Goal: Find specific page/section: Find specific page/section

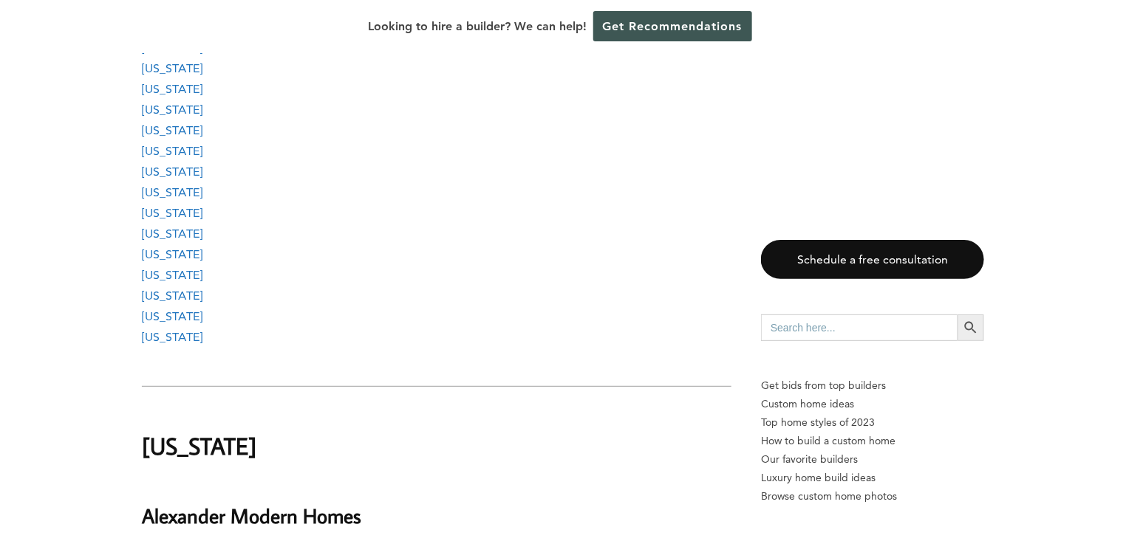
click at [166, 309] on link "[US_STATE]" at bounding box center [172, 316] width 61 height 14
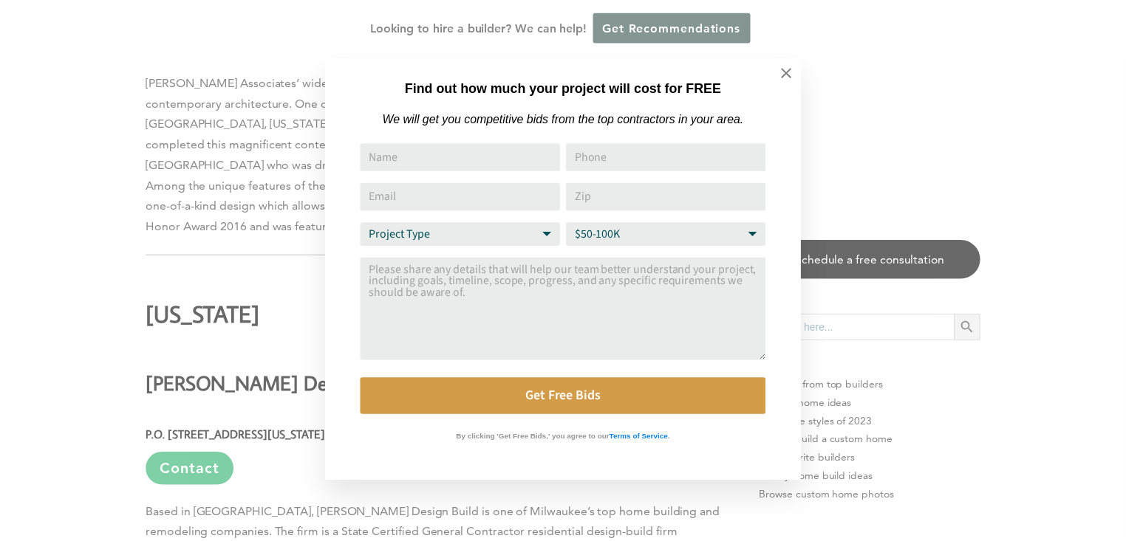
scroll to position [53511, 0]
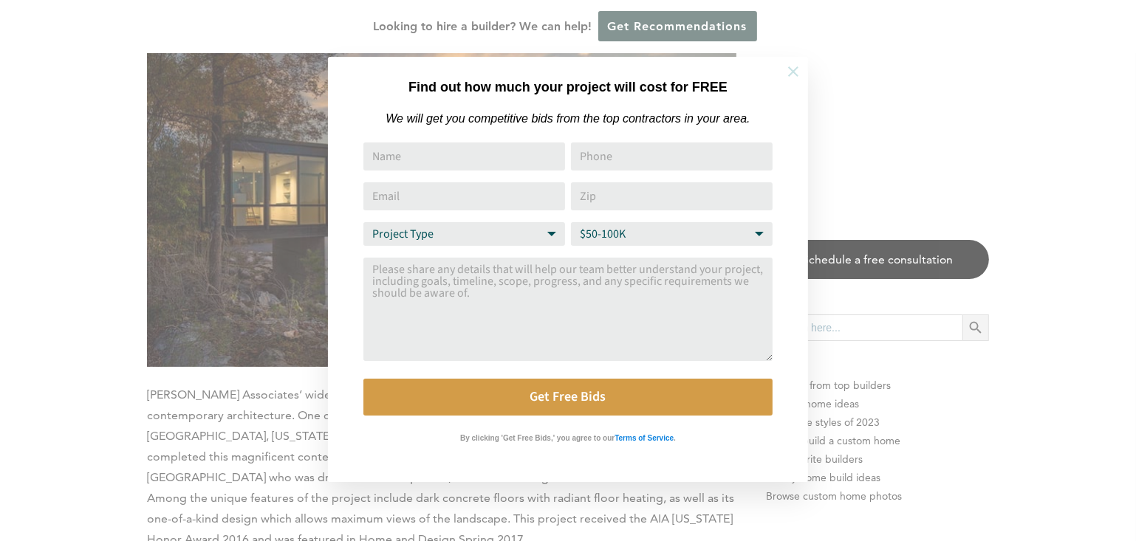
click at [802, 72] on button at bounding box center [793, 72] width 52 height 52
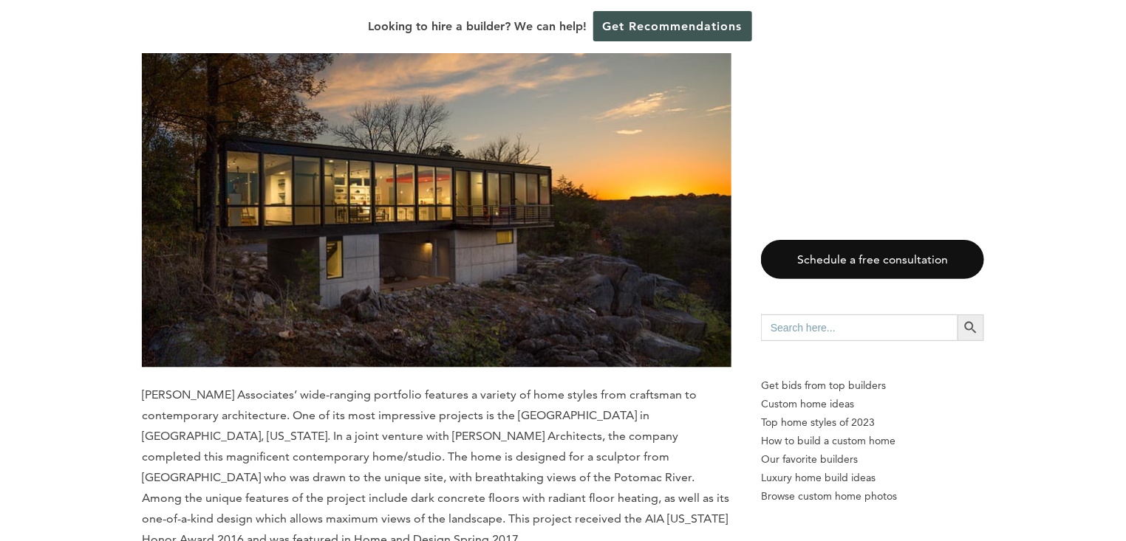
scroll to position [53421, 0]
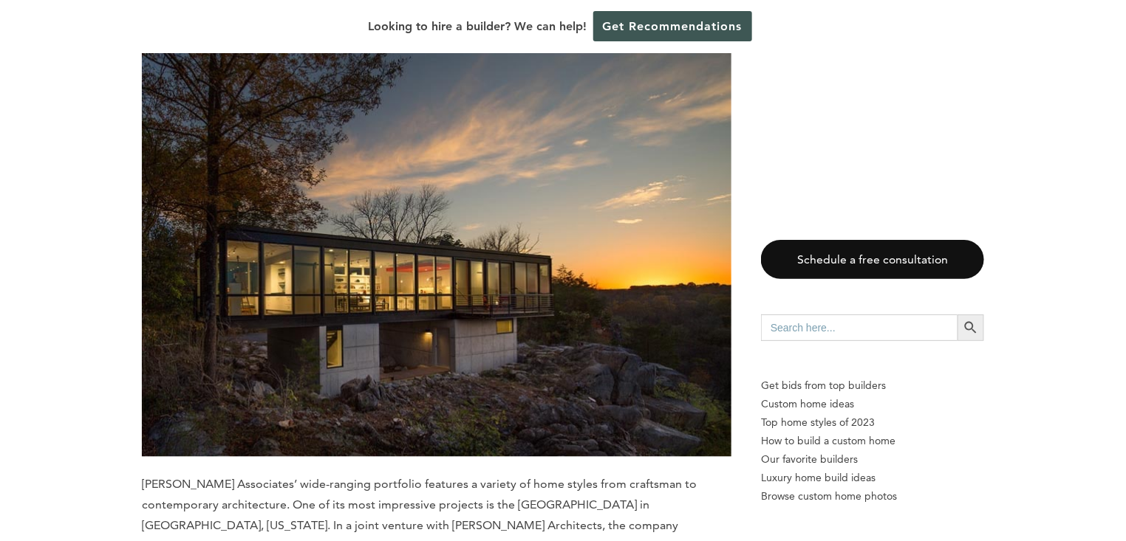
drag, startPoint x: 244, startPoint y: 129, endPoint x: 340, endPoint y: 126, distance: 96.8
copy p "[PERSON_NAME] Design Build"
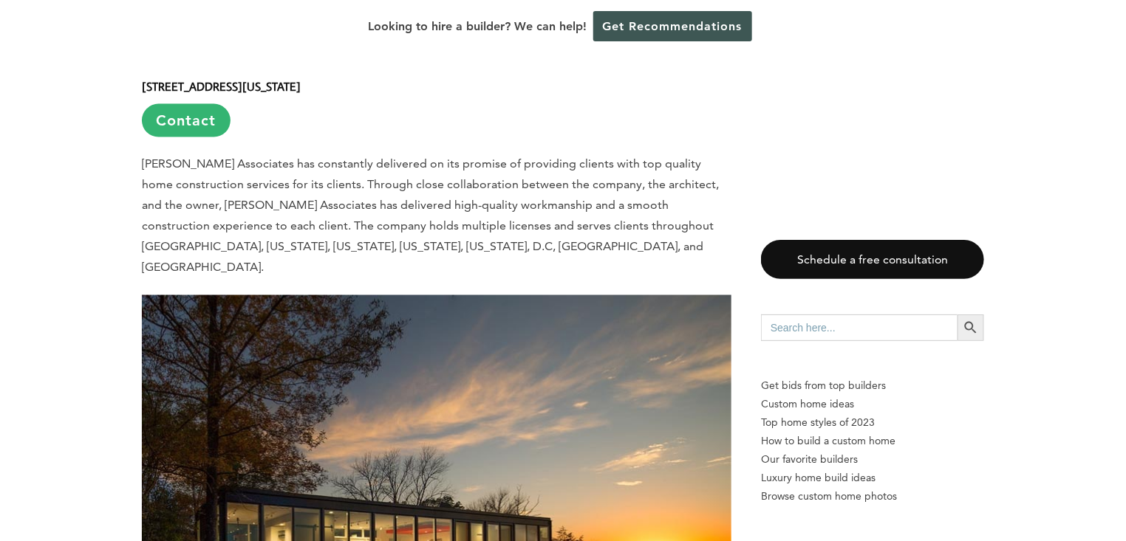
scroll to position [53153, 0]
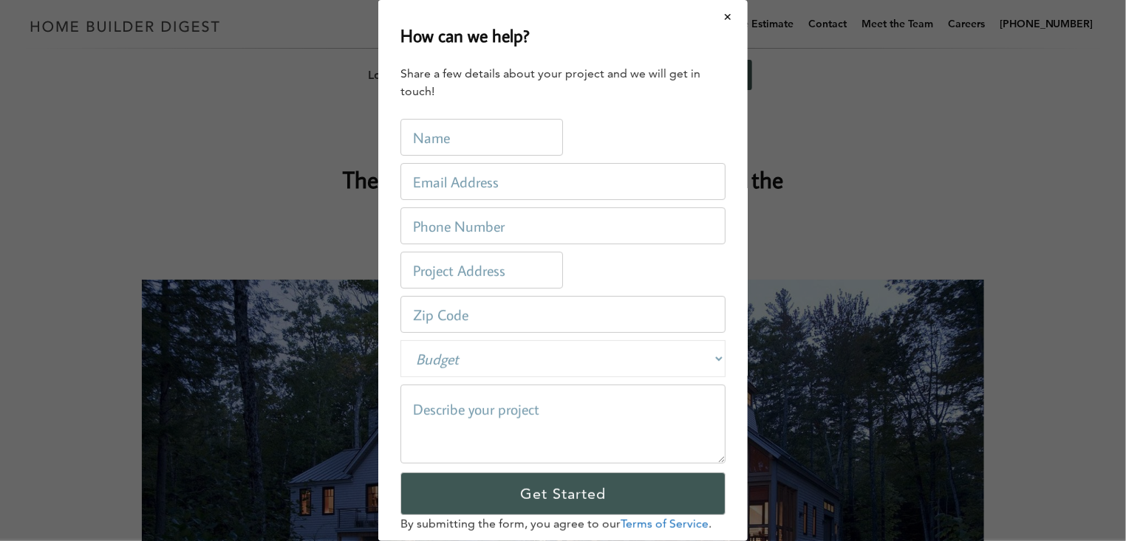
scroll to position [0, 0]
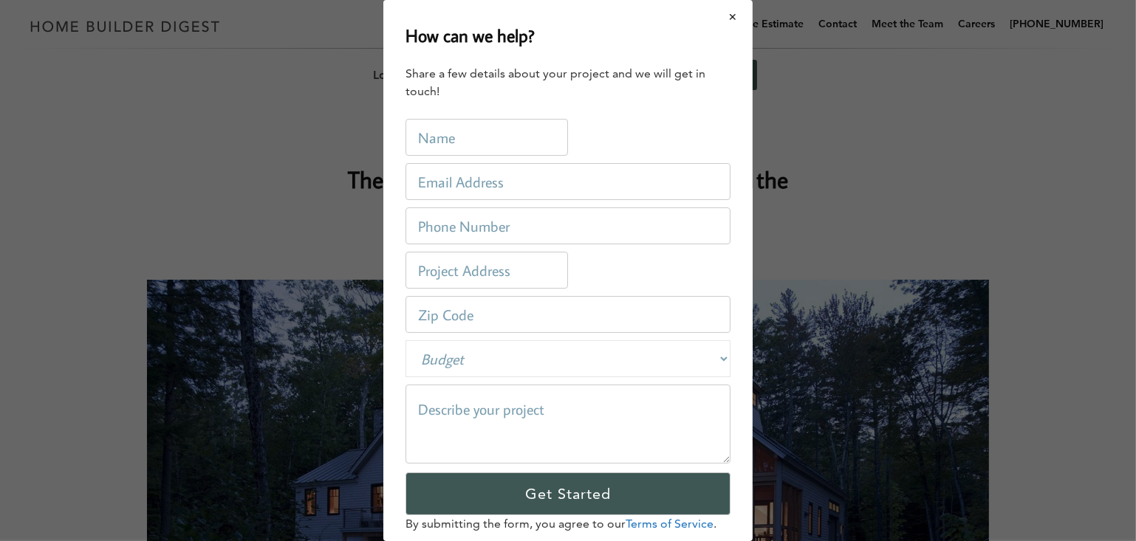
click at [725, 19] on button "Close modal" at bounding box center [732, 16] width 39 height 31
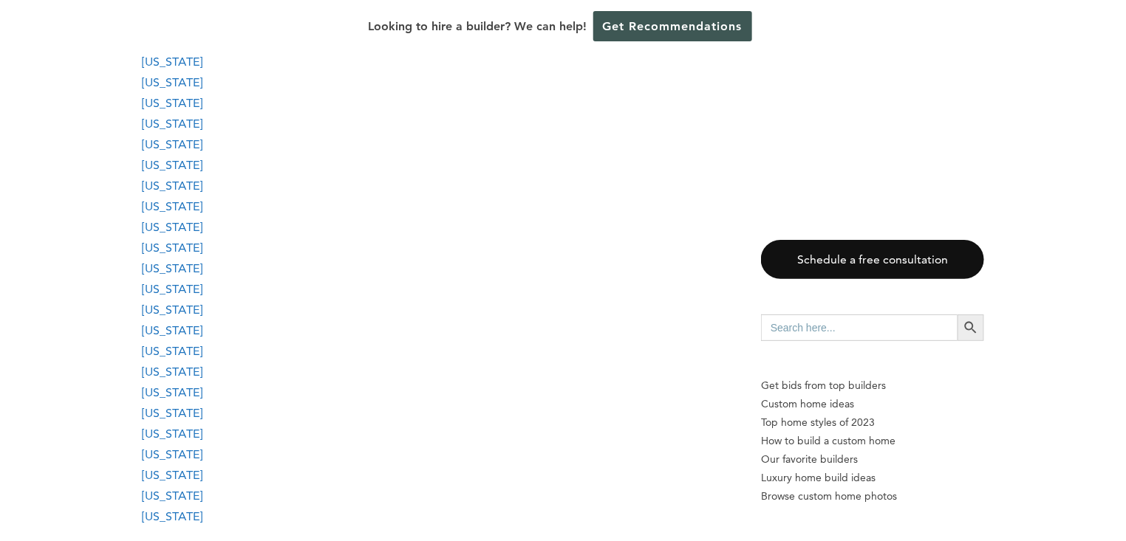
click at [193, 489] on link "[US_STATE]" at bounding box center [172, 496] width 61 height 14
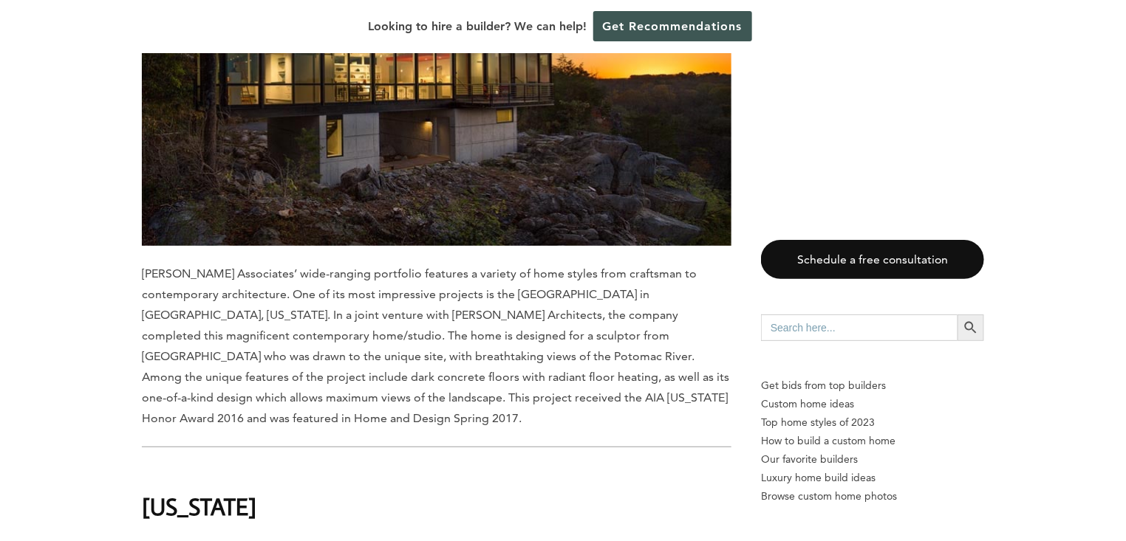
scroll to position [52364, 0]
